Goal: Find contact information: Find contact information

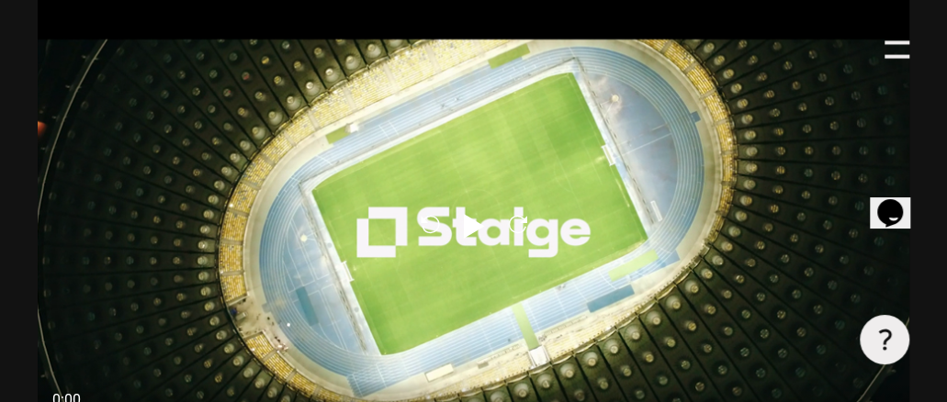
scroll to position [918, 0]
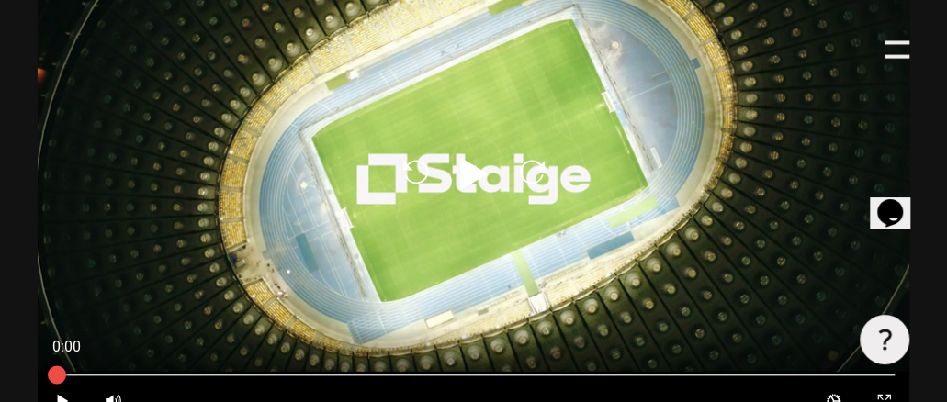
click at [460, 165] on icon at bounding box center [474, 173] width 28 height 33
type input "0.8"
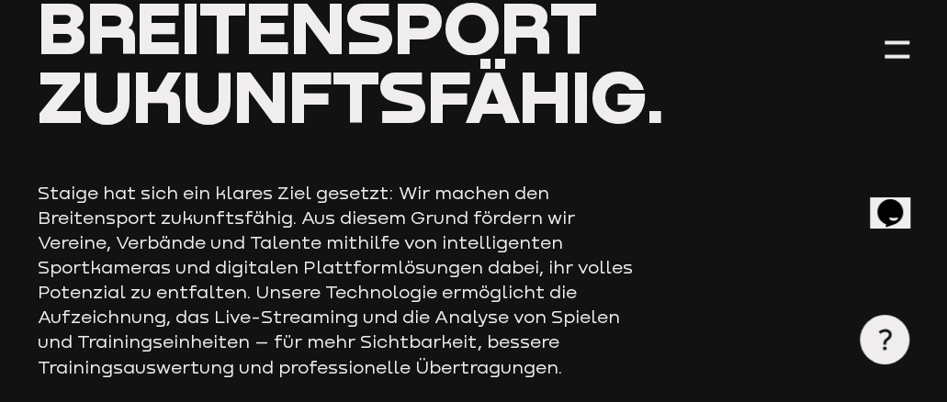
scroll to position [0, 0]
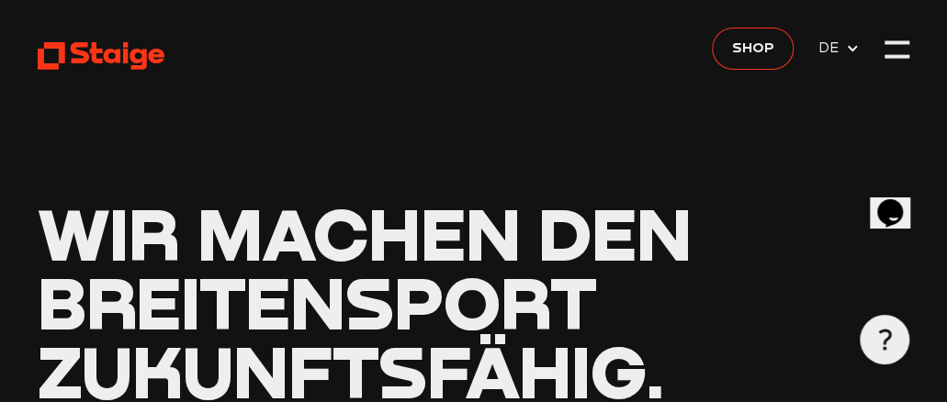
click at [105, 56] on use at bounding box center [101, 56] width 127 height 28
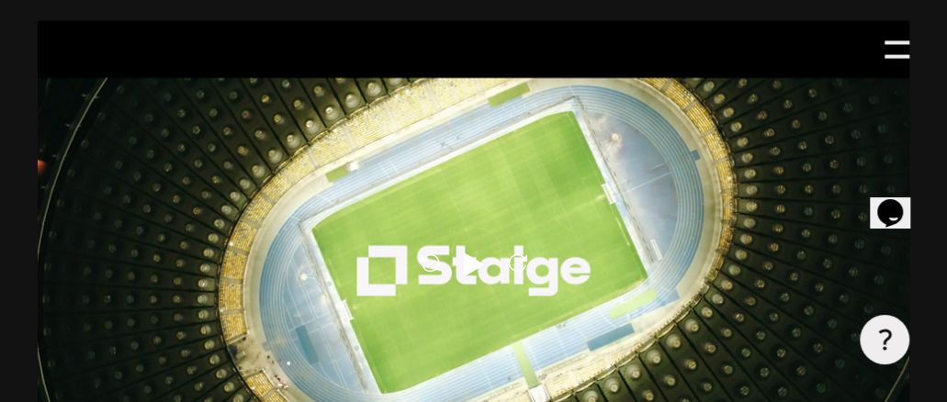
scroll to position [1010, 0]
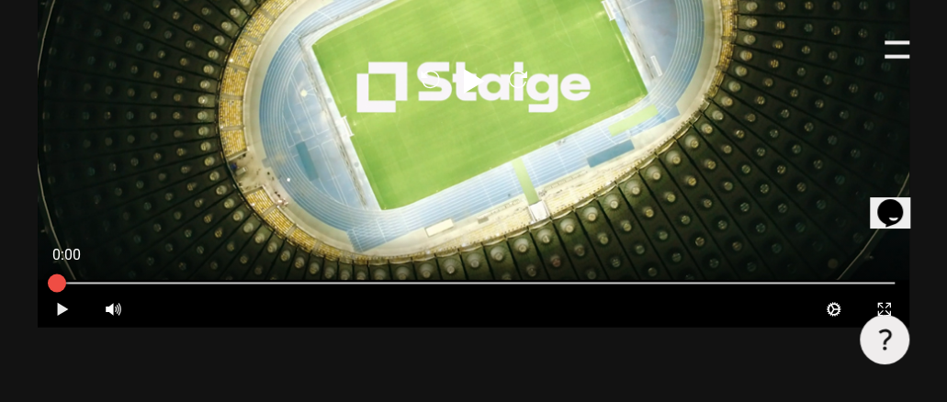
click at [58, 308] on icon at bounding box center [62, 308] width 11 height 13
type input "0.8"
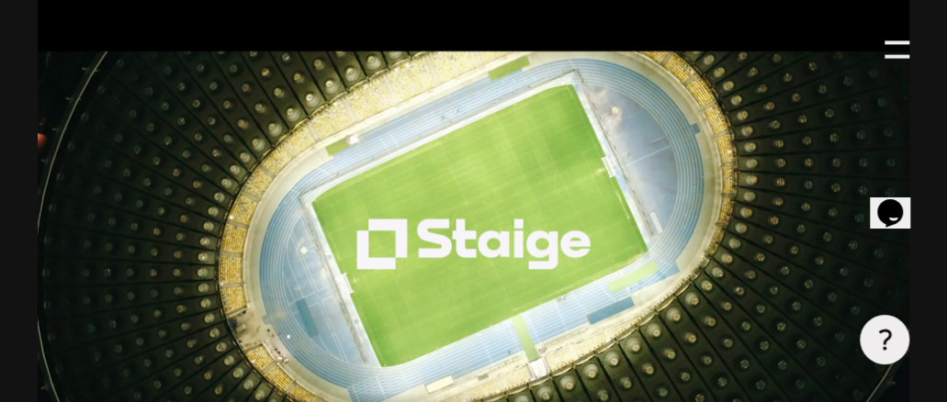
scroll to position [827, 0]
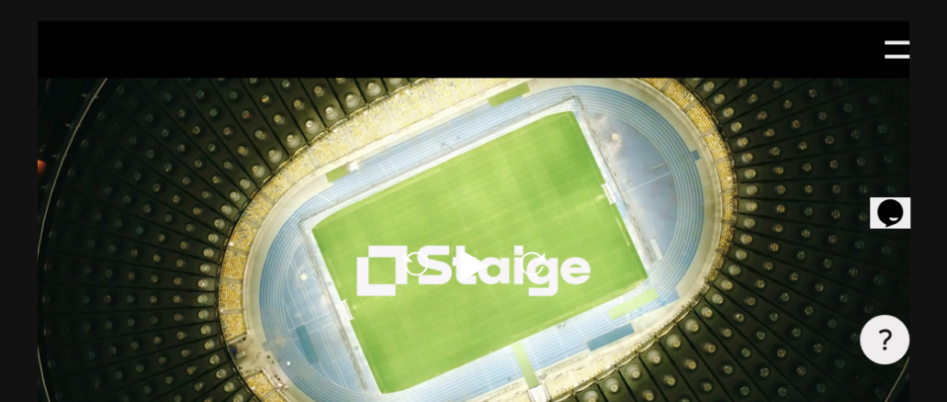
click at [460, 267] on icon at bounding box center [474, 265] width 28 height 33
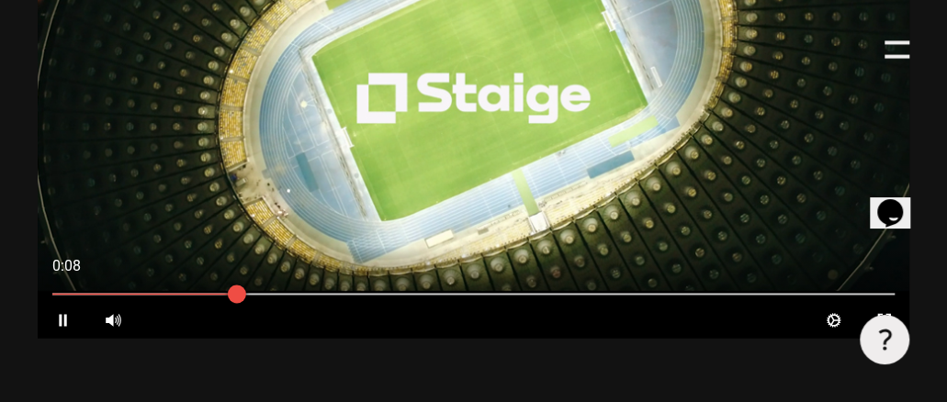
scroll to position [1010, 0]
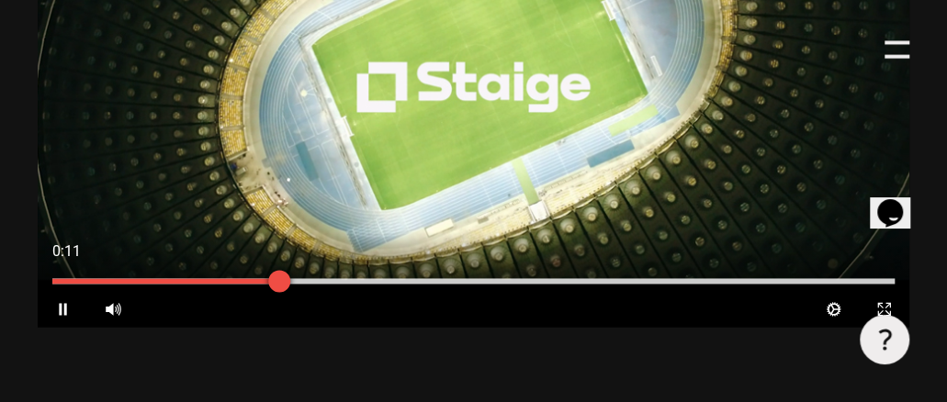
click at [746, 286] on div at bounding box center [474, 281] width 872 height 20
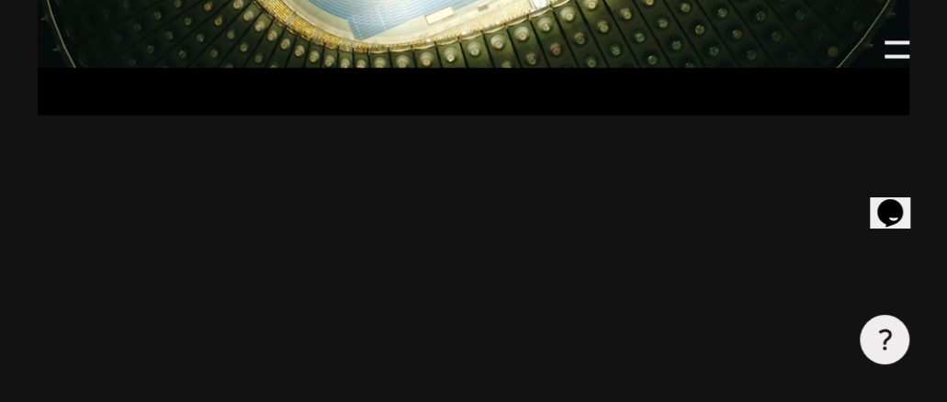
scroll to position [1194, 0]
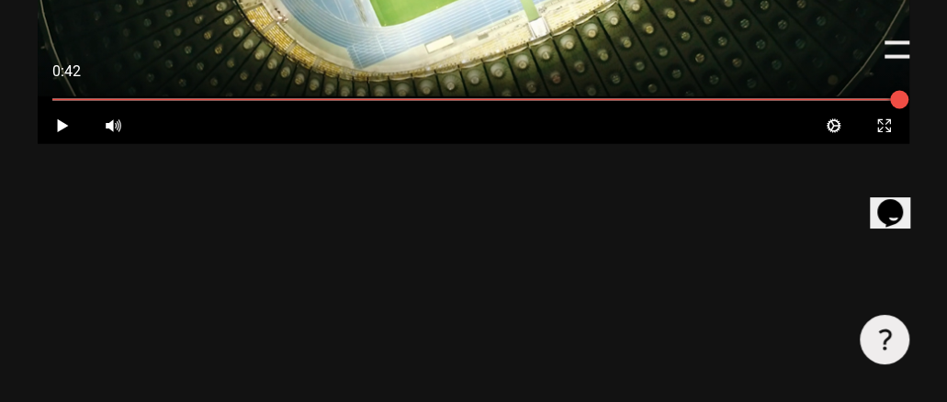
click at [886, 332] on use at bounding box center [885, 340] width 13 height 21
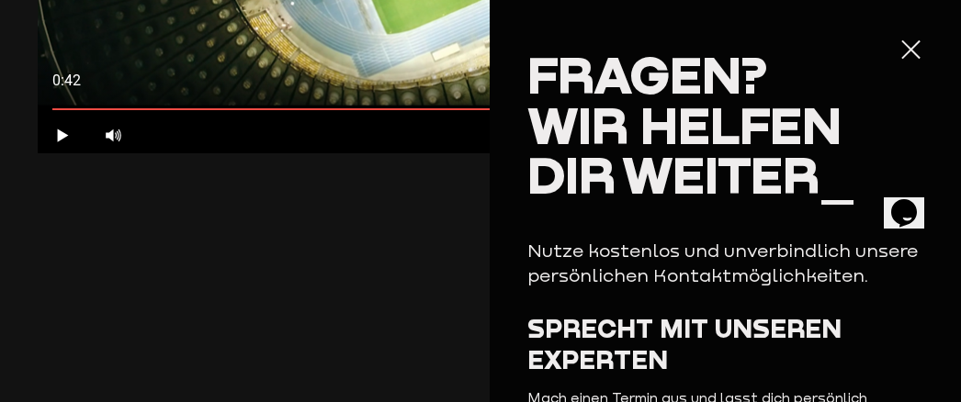
click at [461, 252] on aisw-player "Reload Play Reload 0:42 Play Volume High Cog Expand Medien Close Techsupport - …" at bounding box center [480, 242] width 885 height 1175
click at [428, 244] on aisw-player "Reload Play Reload 0:42 Play Volume High Cog Expand Medien Close Techsupport - …" at bounding box center [480, 242] width 885 height 1175
click at [57, 129] on icon at bounding box center [62, 135] width 11 height 13
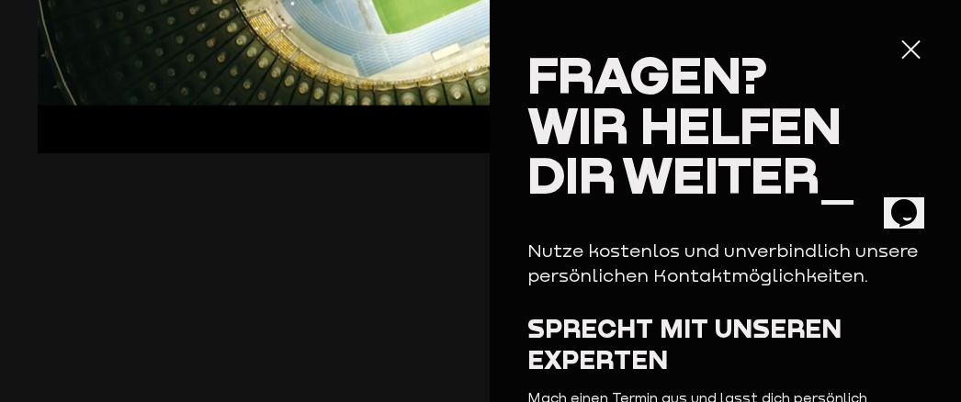
click at [898, 49] on div at bounding box center [910, 50] width 25 height 25
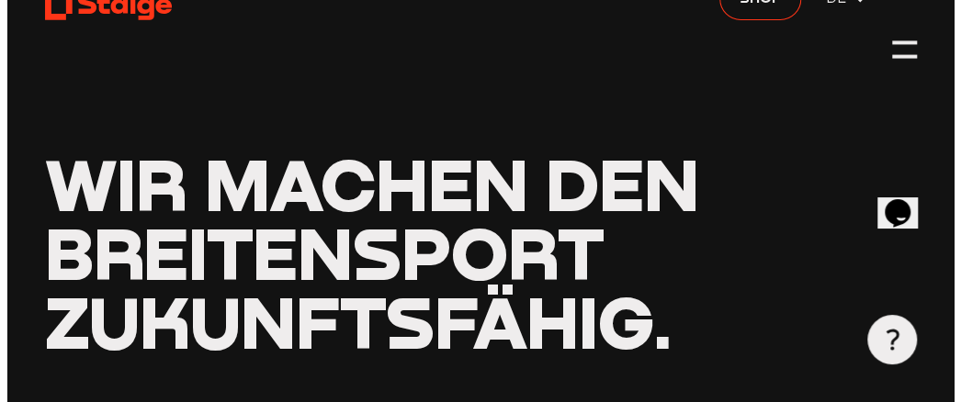
scroll to position [0, 0]
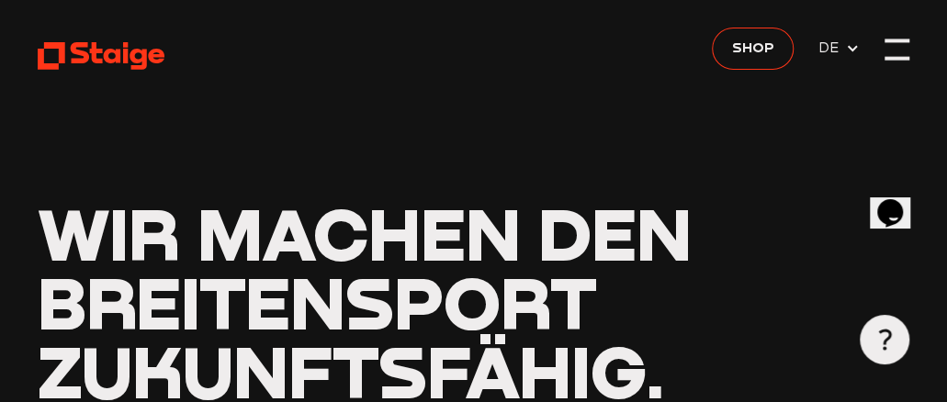
click at [906, 52] on div at bounding box center [896, 50] width 25 height 25
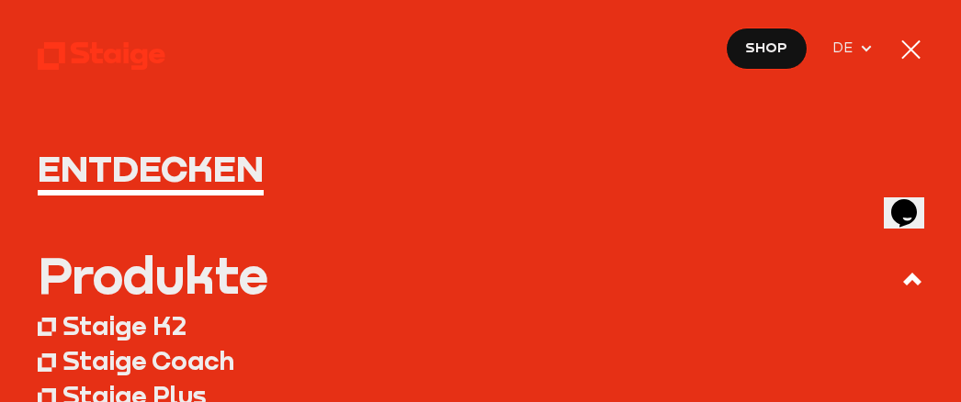
click at [859, 47] on icon at bounding box center [866, 48] width 15 height 15
click at [118, 51] on use at bounding box center [102, 56] width 128 height 28
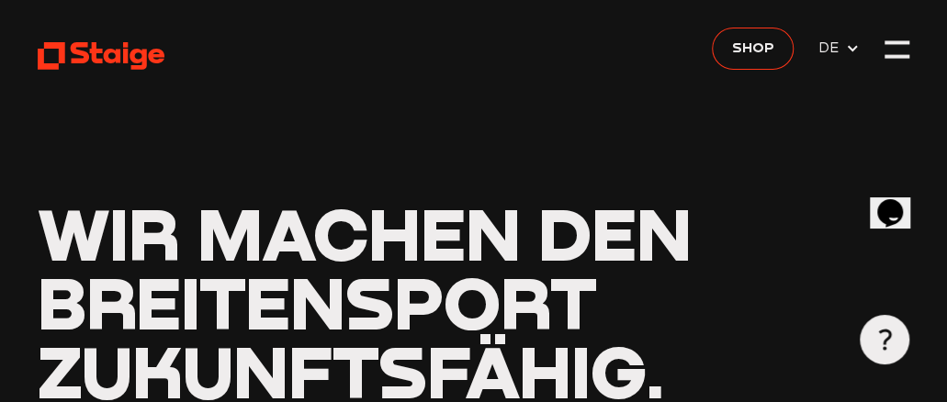
click at [157, 54] on icon at bounding box center [102, 55] width 128 height 31
click at [903, 212] on icon "Opens Chat This icon Opens the chat window." at bounding box center [889, 212] width 29 height 29
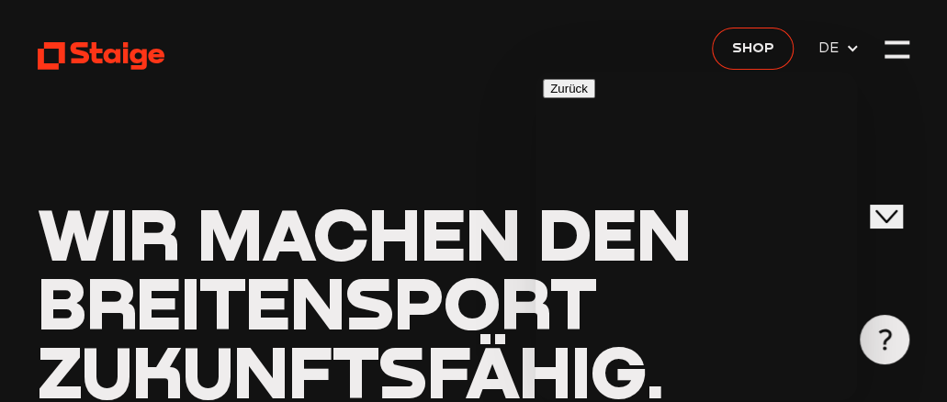
click at [888, 207] on icon "Close Chat This icon closes the chat window." at bounding box center [886, 217] width 22 height 22
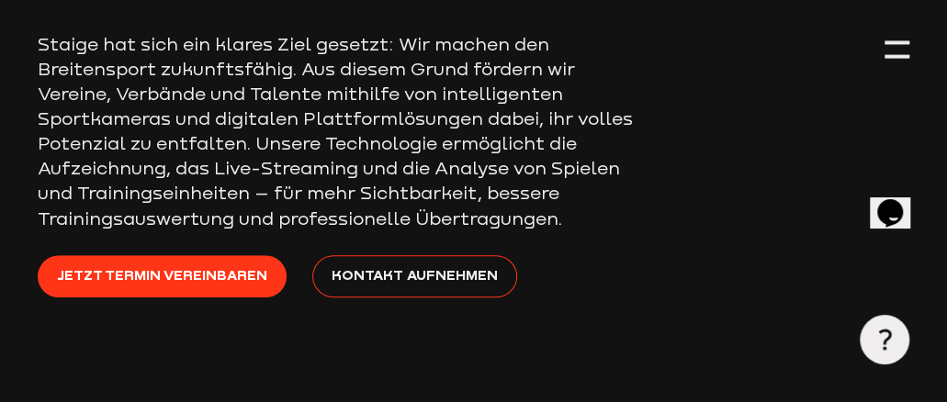
scroll to position [459, 0]
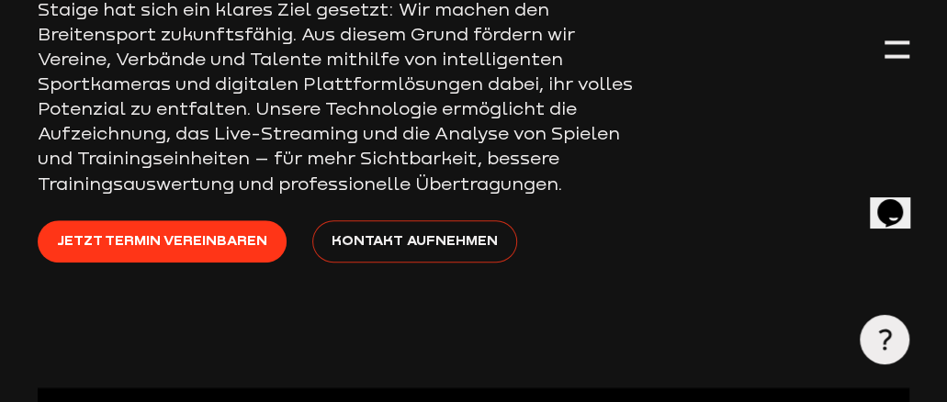
click at [404, 252] on span "Kontakt aufnehmen" at bounding box center [415, 241] width 166 height 22
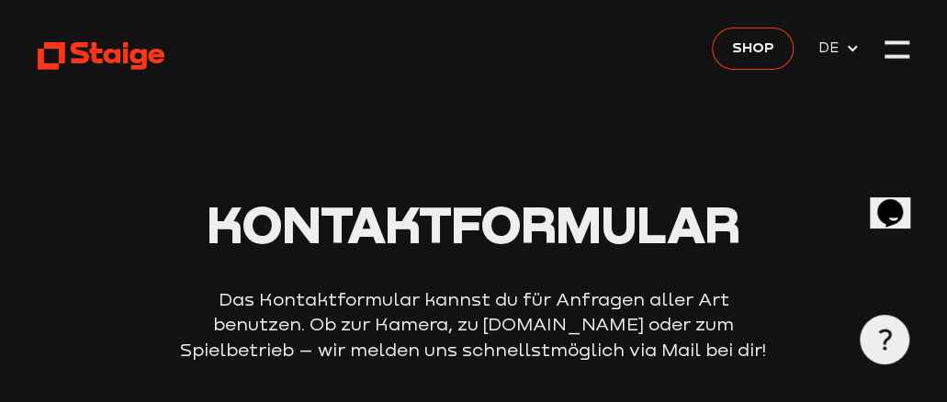
click at [144, 54] on use at bounding box center [101, 56] width 127 height 28
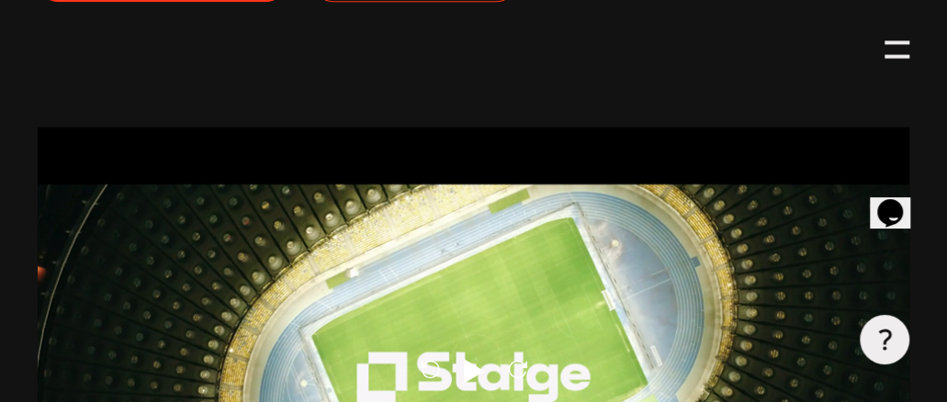
scroll to position [735, 0]
